Goal: Task Accomplishment & Management: Complete application form

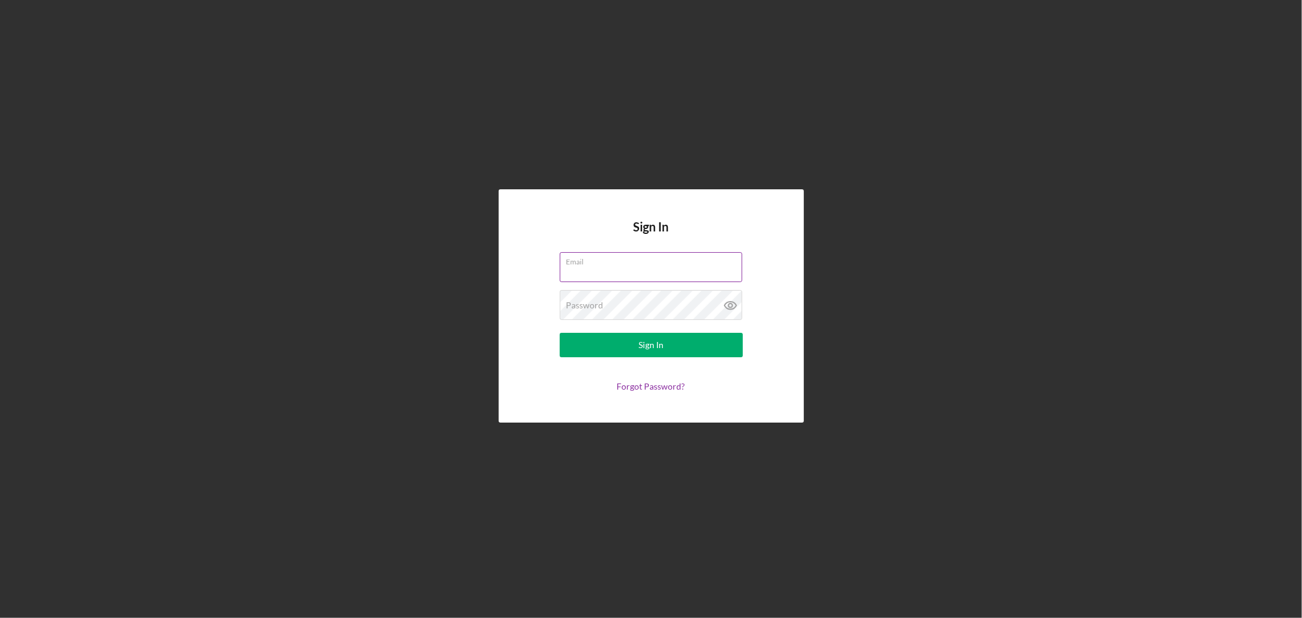
click at [605, 267] on input "Email" at bounding box center [651, 266] width 182 height 29
type input "[PERSON_NAME][EMAIL_ADDRESS][DOMAIN_NAME]"
click at [629, 303] on div "Password Required" at bounding box center [651, 305] width 183 height 31
click at [560, 333] on button "Sign In" at bounding box center [651, 345] width 183 height 24
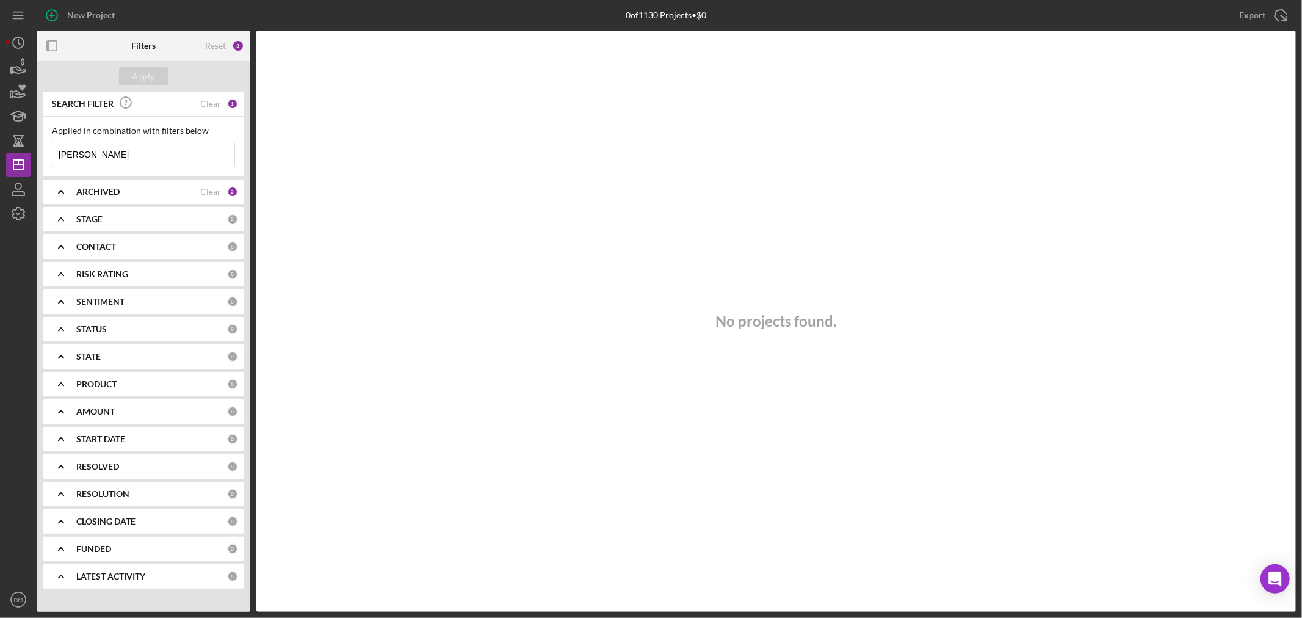
drag, startPoint x: 127, startPoint y: 149, endPoint x: 31, endPoint y: 148, distance: 96.4
click at [31, 148] on div "New Project 0 of 1130 Projects • $0 [PERSON_NAME] Export Icon/Export Filters Re…" at bounding box center [651, 306] width 1290 height 612
type input "deer"
click at [146, 74] on div "Apply" at bounding box center [143, 76] width 23 height 18
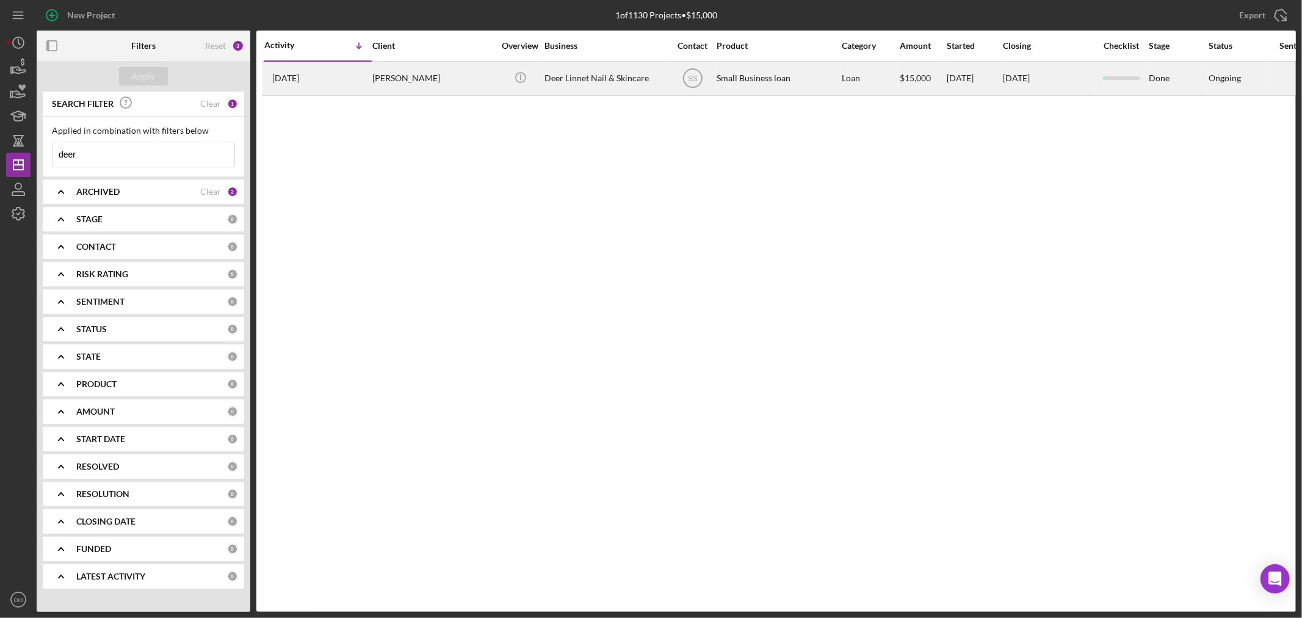
click at [502, 78] on div "Icon/Info" at bounding box center [520, 78] width 46 height 32
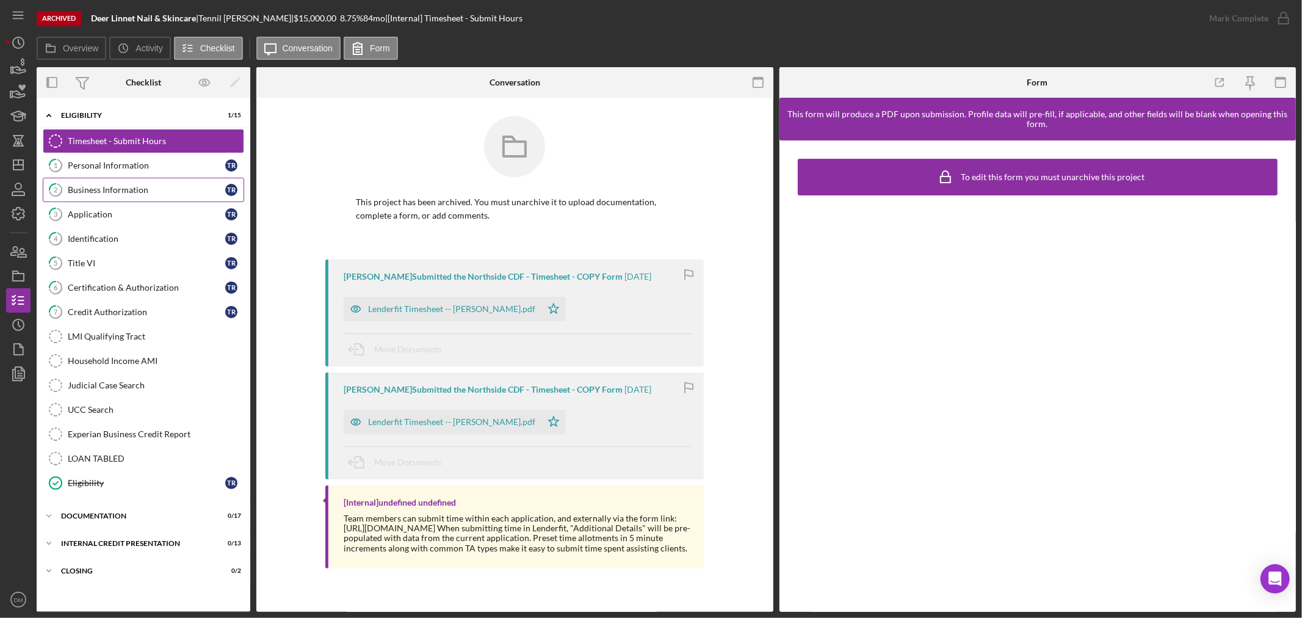
click at [151, 178] on link "2 Business Information T R" at bounding box center [143, 190] width 201 height 24
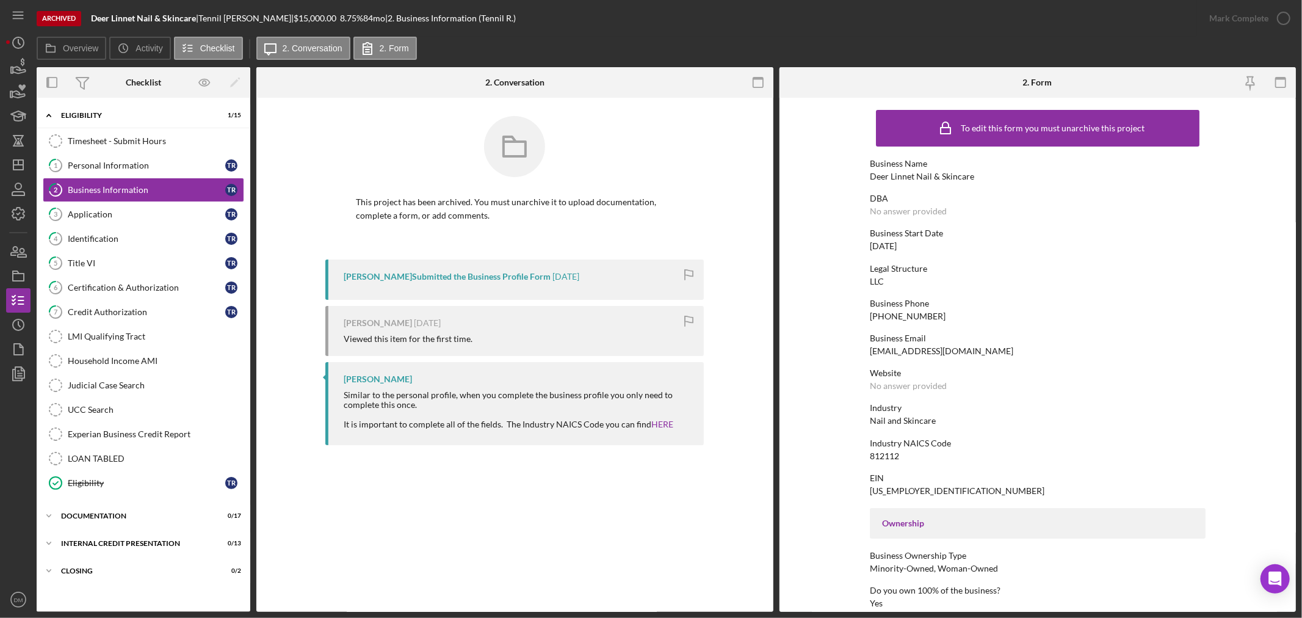
click at [61, 16] on div "Archived" at bounding box center [59, 18] width 45 height 15
click at [25, 157] on icon "Icon/Dashboard" at bounding box center [18, 165] width 31 height 31
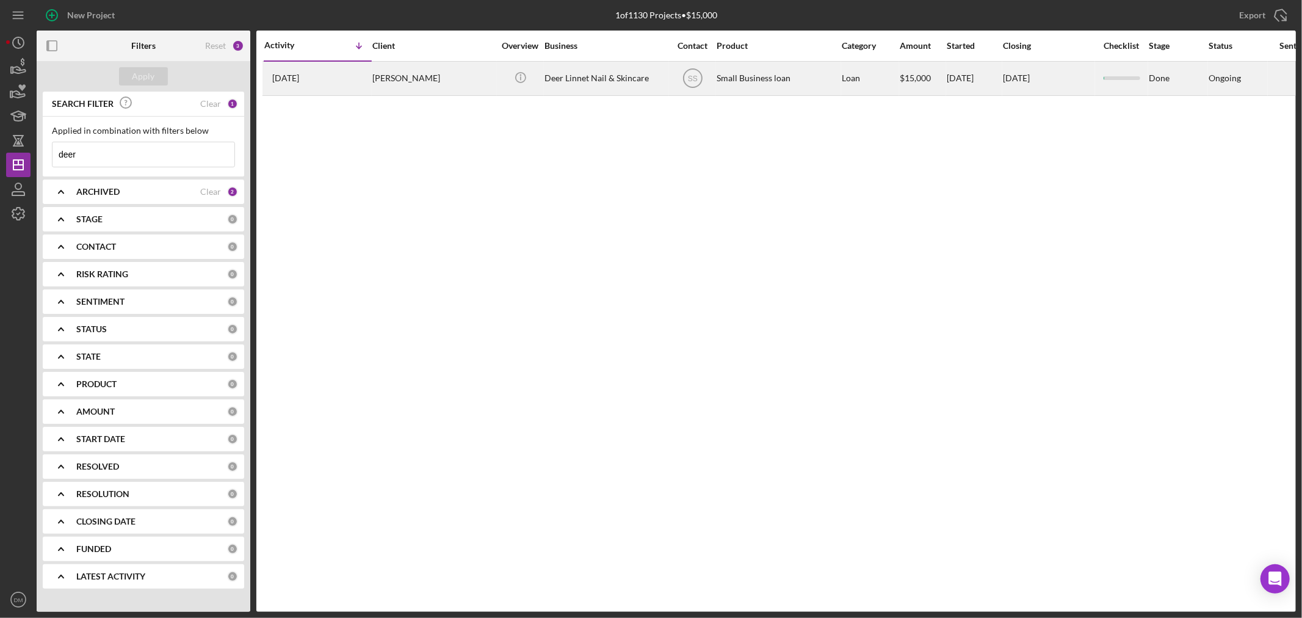
click at [631, 75] on div "Deer Linnet Nail & Skincare" at bounding box center [605, 78] width 122 height 32
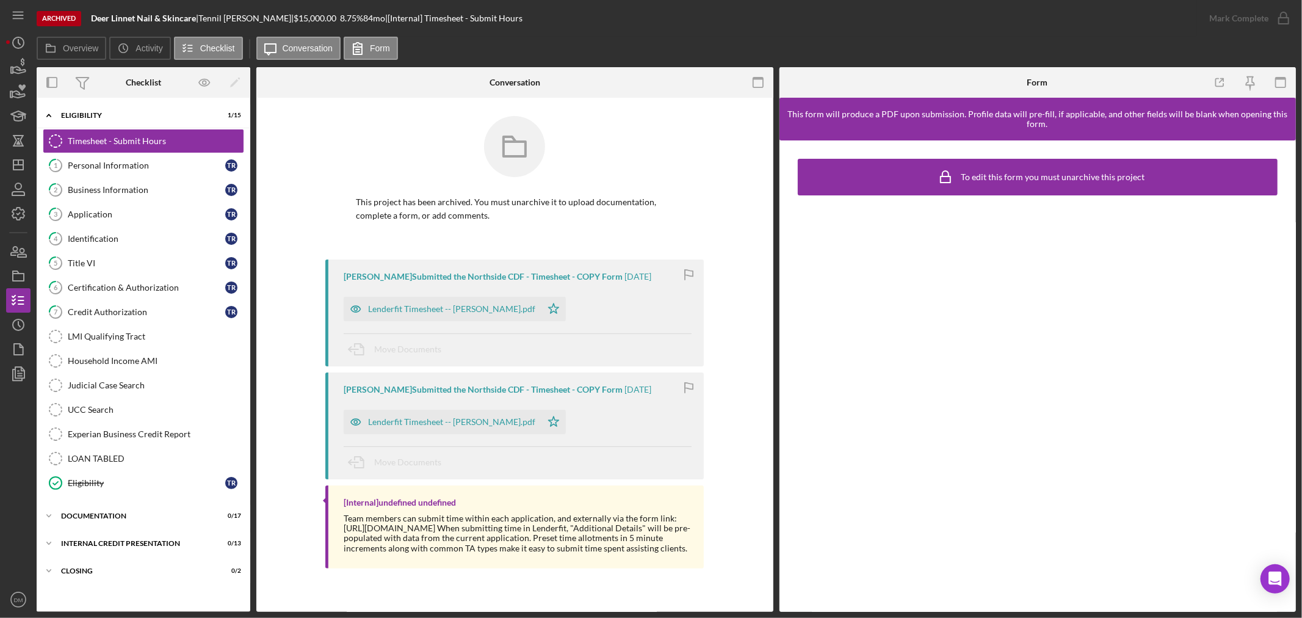
click at [1111, 184] on div "To edit this form you must unarchive this project" at bounding box center [1037, 177] width 214 height 31
click at [969, 181] on div "To edit this form you must unarchive this project" at bounding box center [1053, 177] width 184 height 10
click at [1064, 124] on div "This form will produce a PDF upon submission. Profile data will pre-fill, if ap…" at bounding box center [1037, 119] width 505 height 20
click at [67, 45] on label "Overview" at bounding box center [80, 48] width 35 height 10
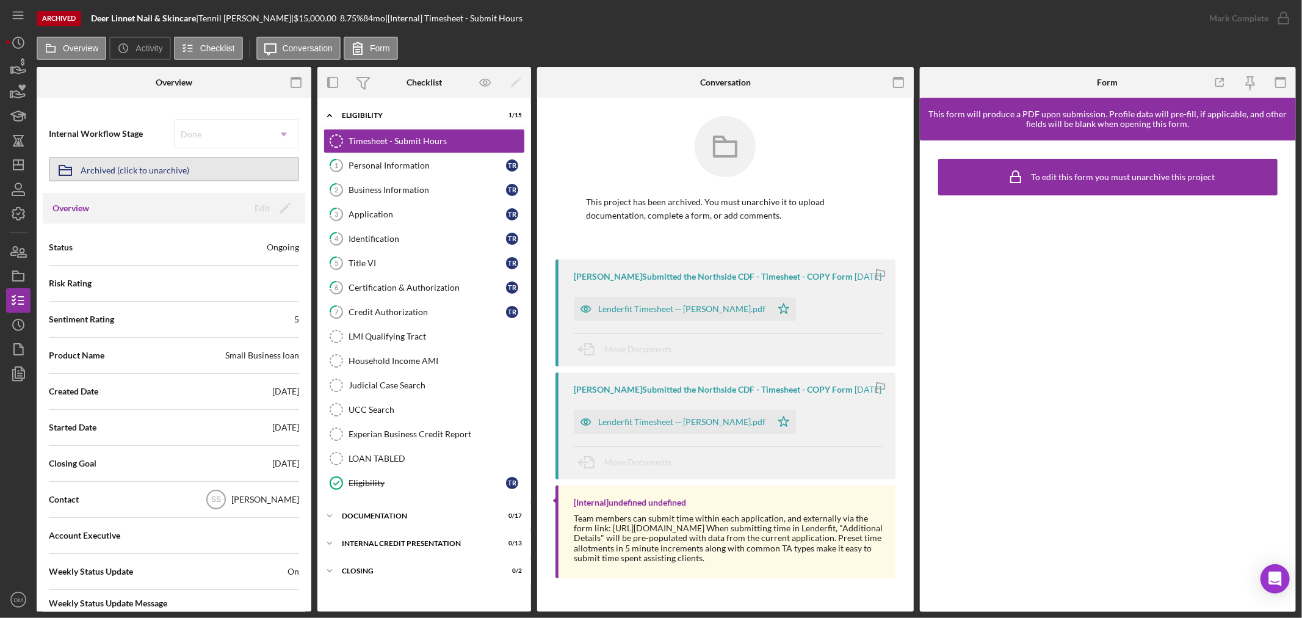
click at [182, 168] on div "Archived (click to unarchive)" at bounding box center [135, 169] width 109 height 22
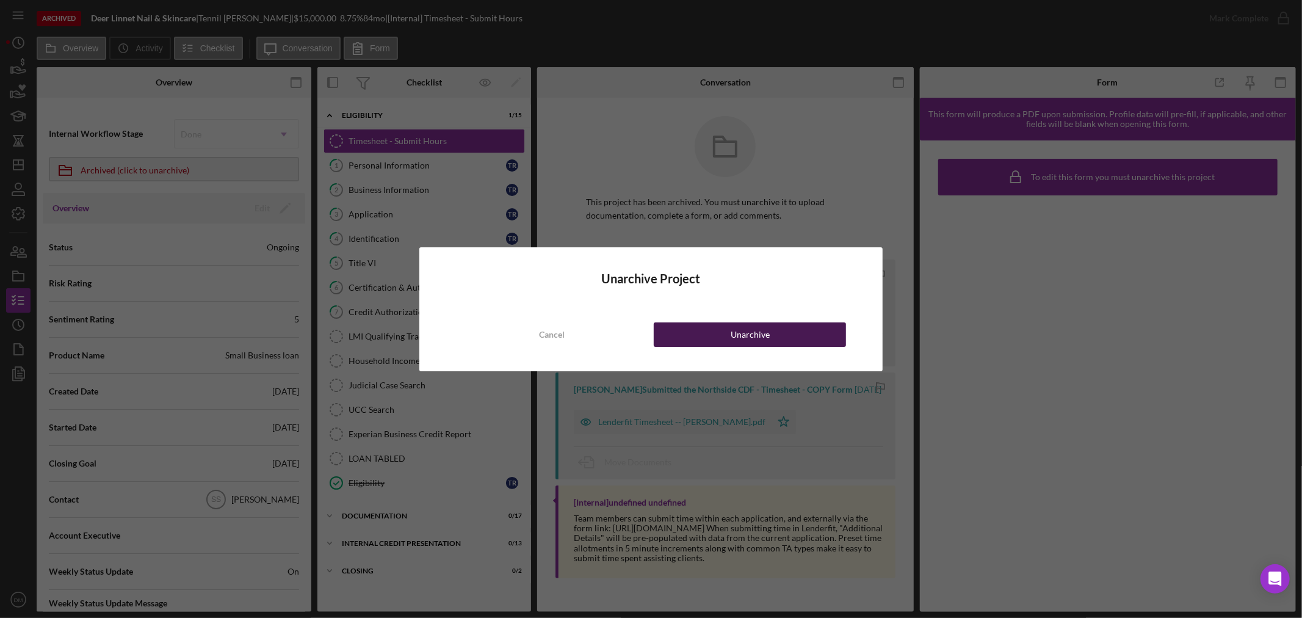
click at [769, 336] on button "Unarchive" at bounding box center [750, 334] width 192 height 24
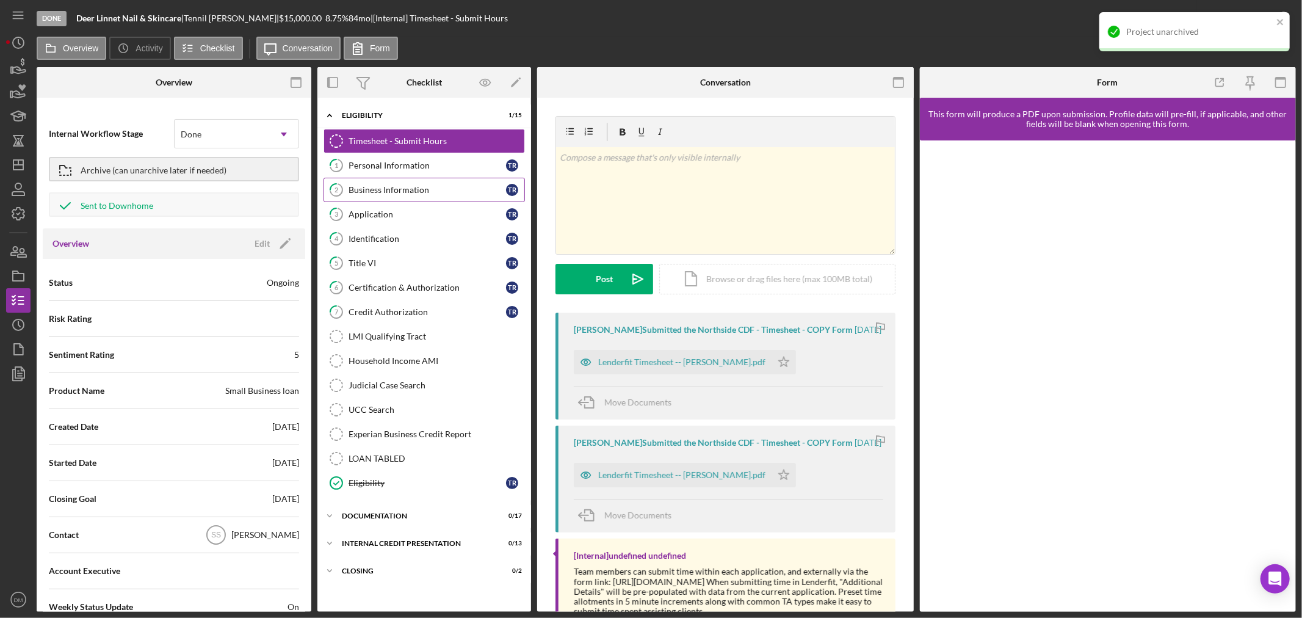
click at [465, 188] on div "Business Information" at bounding box center [426, 190] width 157 height 10
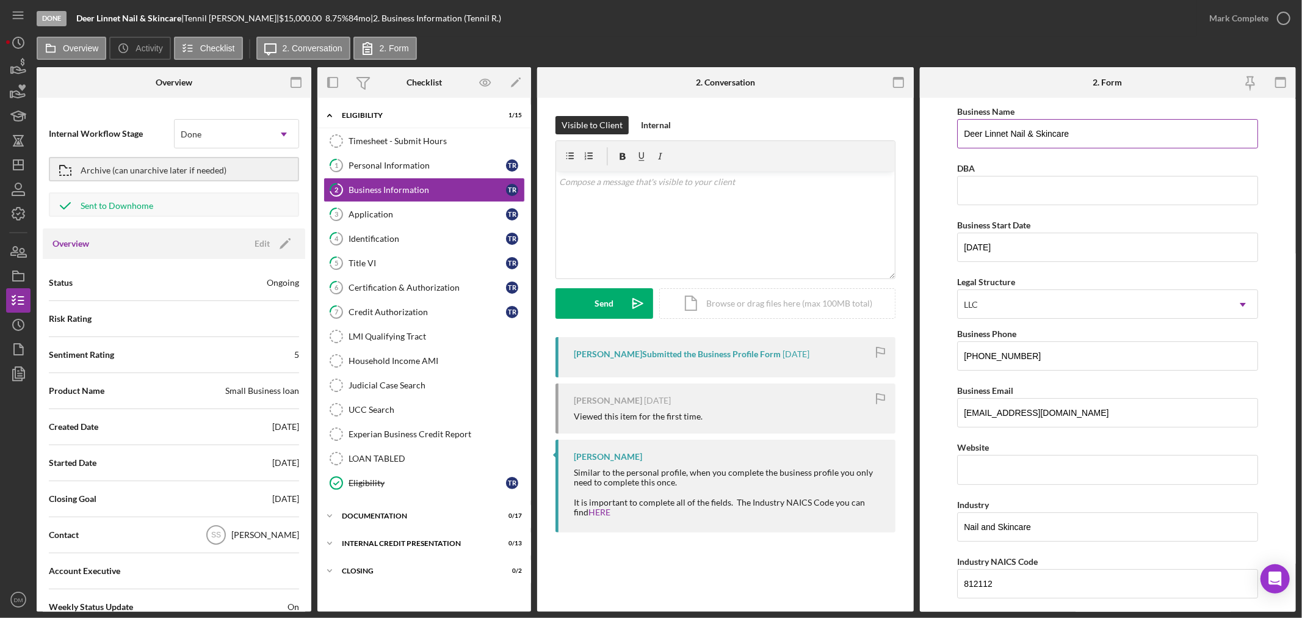
drag, startPoint x: 1094, startPoint y: 126, endPoint x: 1012, endPoint y: 139, distance: 82.8
click at [1012, 139] on input "Deer Linnet Nail & Skincare" at bounding box center [1107, 133] width 301 height 29
type input "Deer Linnet Beauty"
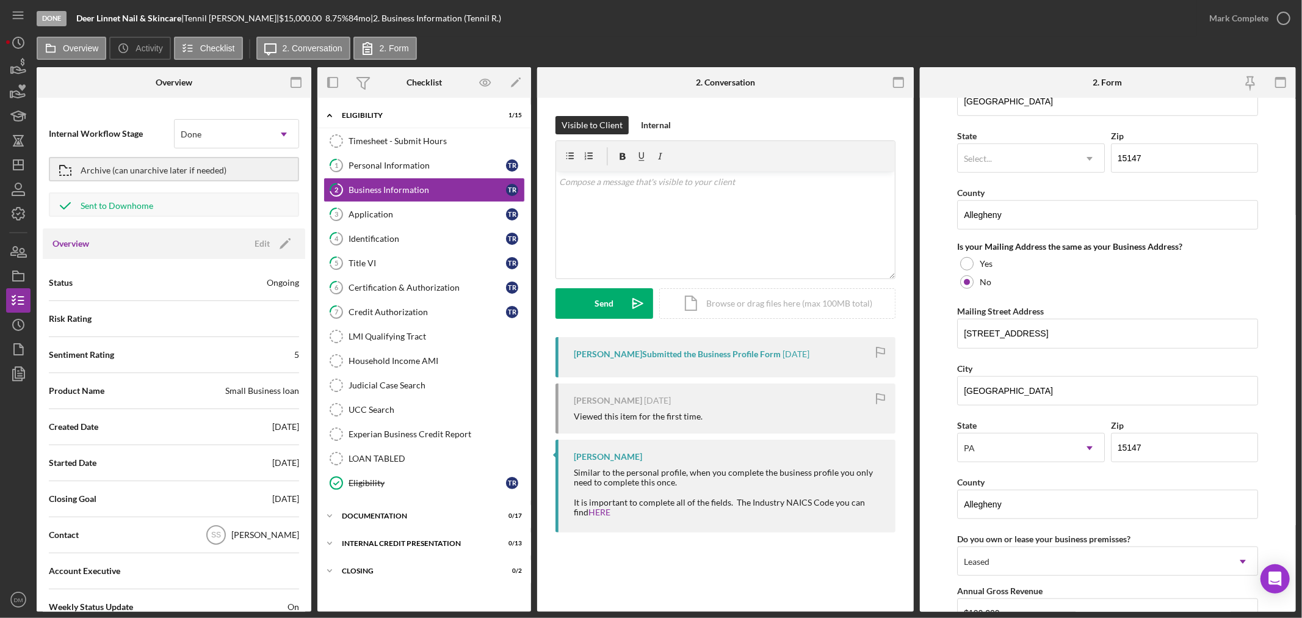
scroll to position [1071, 0]
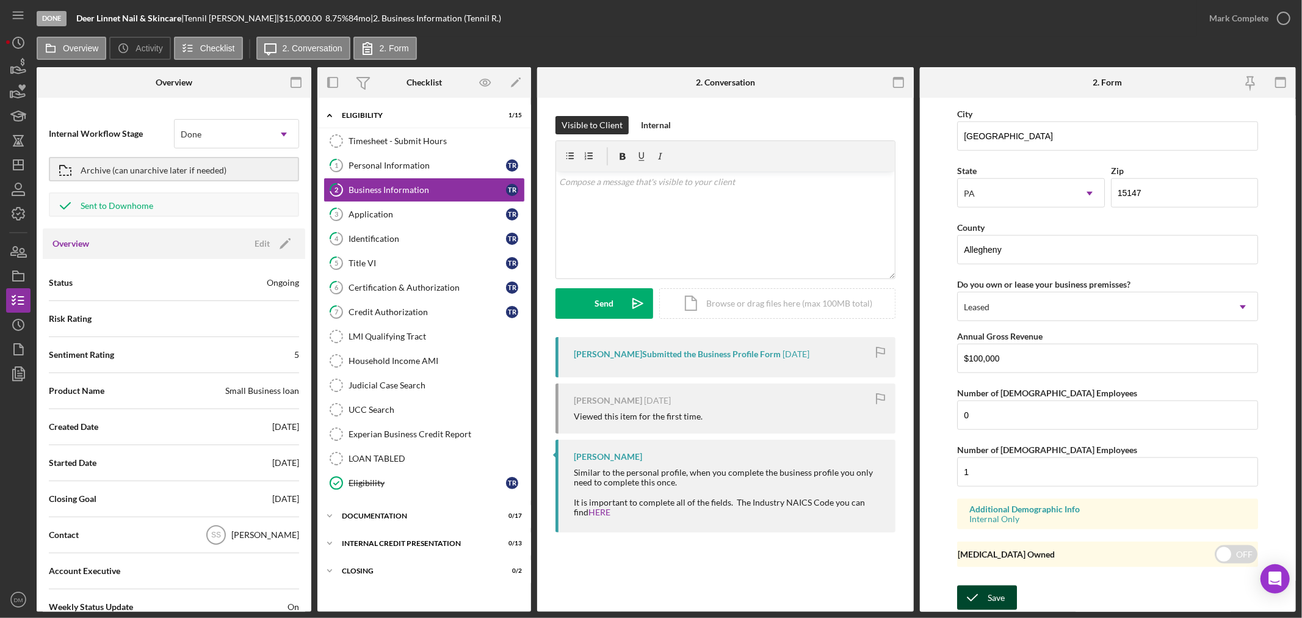
click at [983, 596] on icon "submit" at bounding box center [972, 597] width 31 height 31
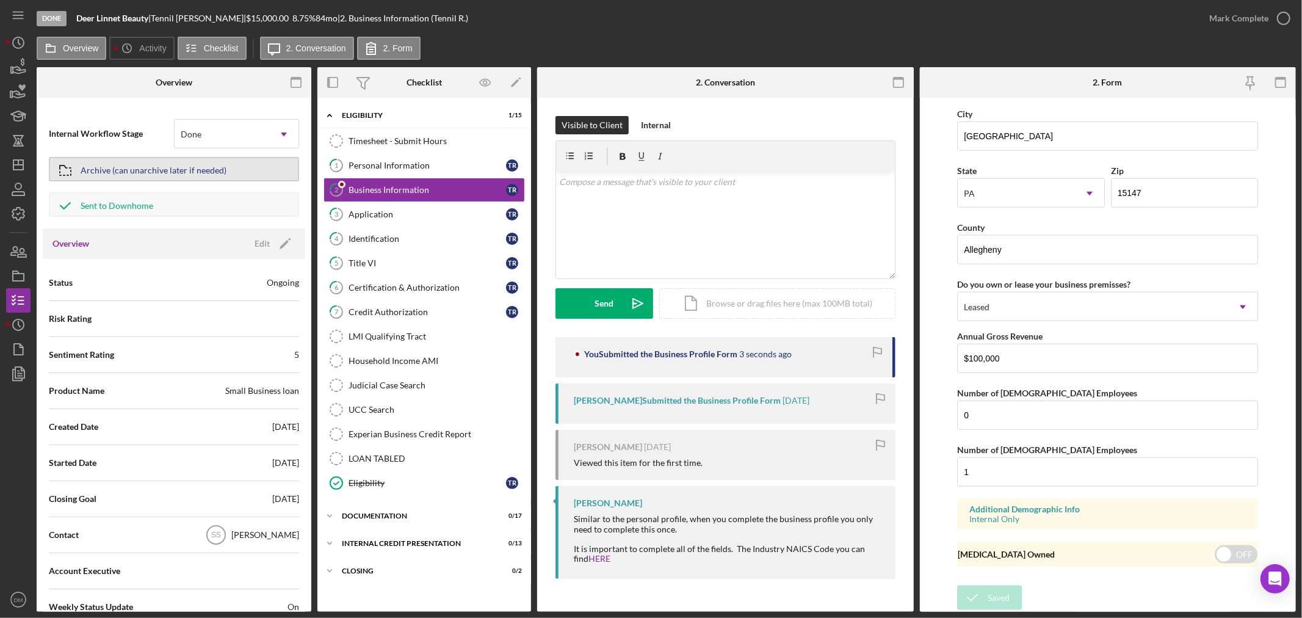
click at [168, 166] on div "Archive (can unarchive later if needed)" at bounding box center [154, 169] width 146 height 22
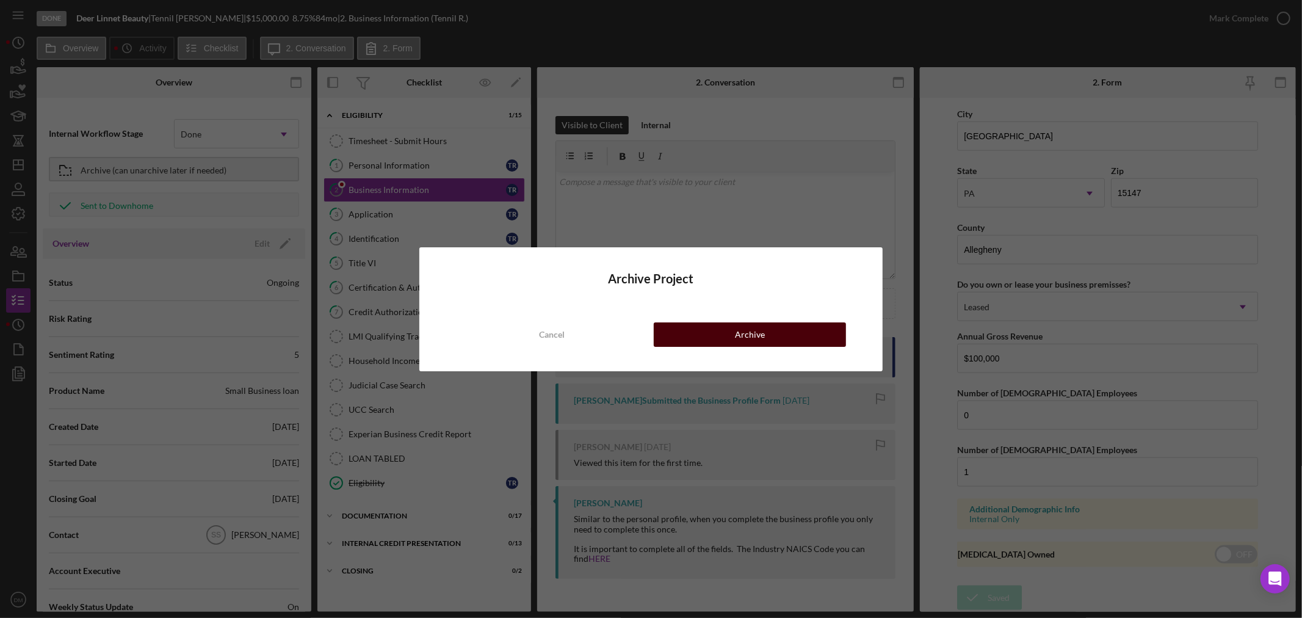
click at [729, 331] on button "Archive" at bounding box center [750, 334] width 192 height 24
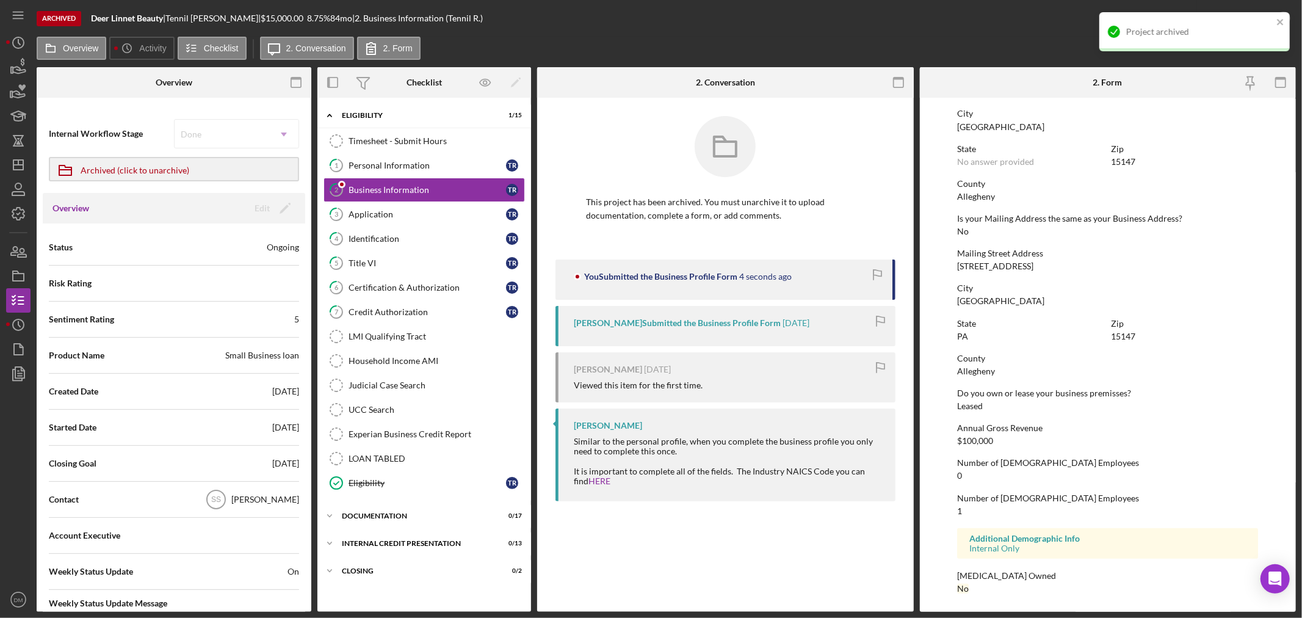
scroll to position [545, 0]
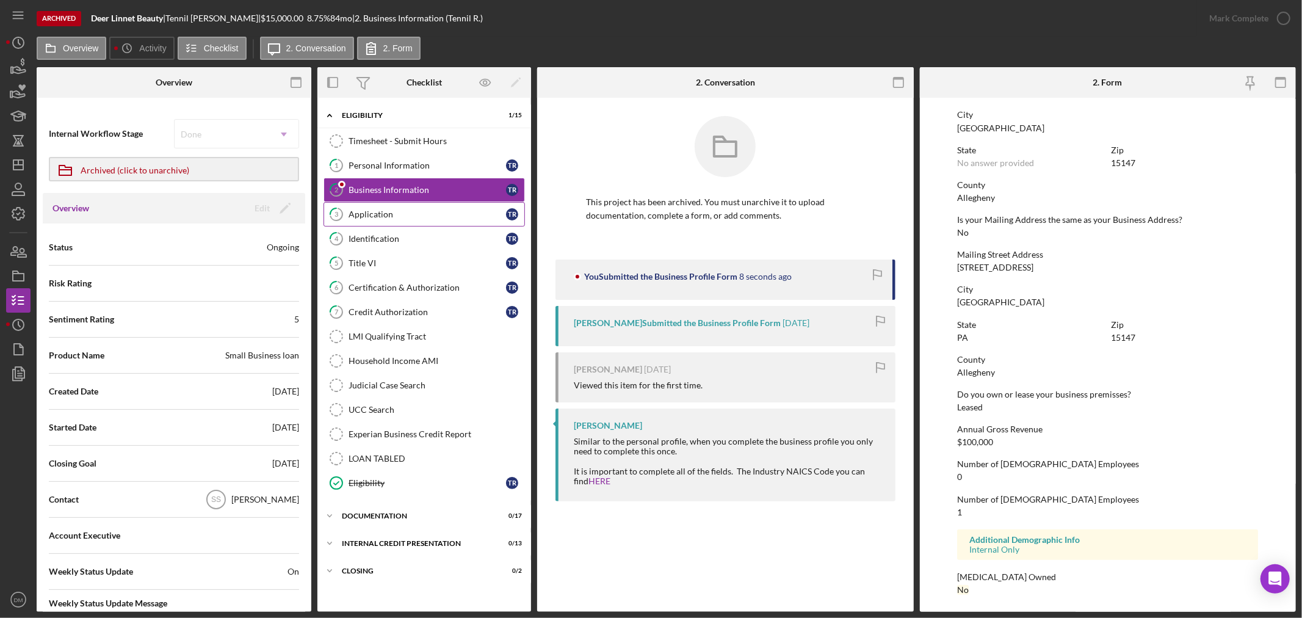
click at [389, 218] on div "Application" at bounding box center [426, 214] width 157 height 10
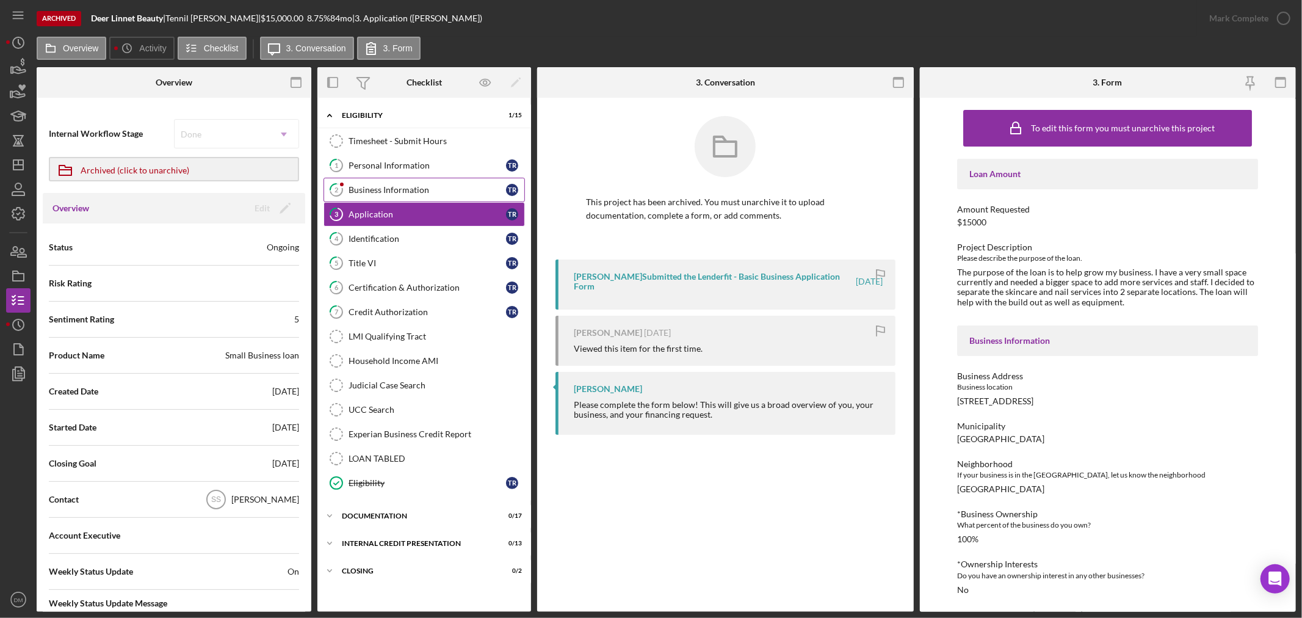
click at [400, 193] on div "Business Information" at bounding box center [426, 190] width 157 height 10
